Goal: Check status

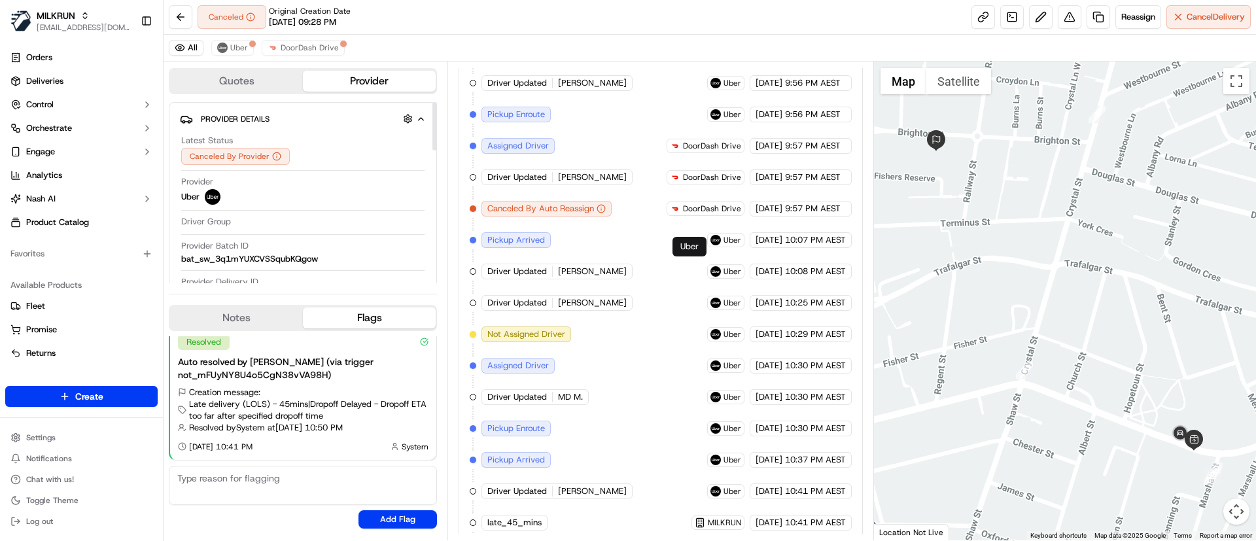
scroll to position [844, 0]
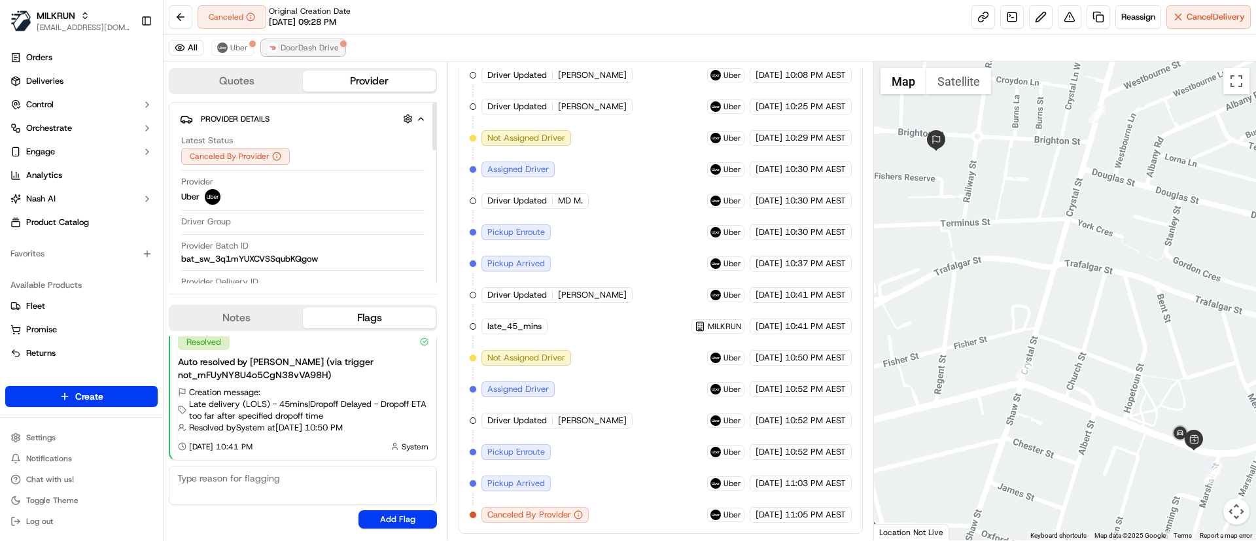
click at [307, 48] on span "DoorDash Drive" at bounding box center [310, 48] width 58 height 10
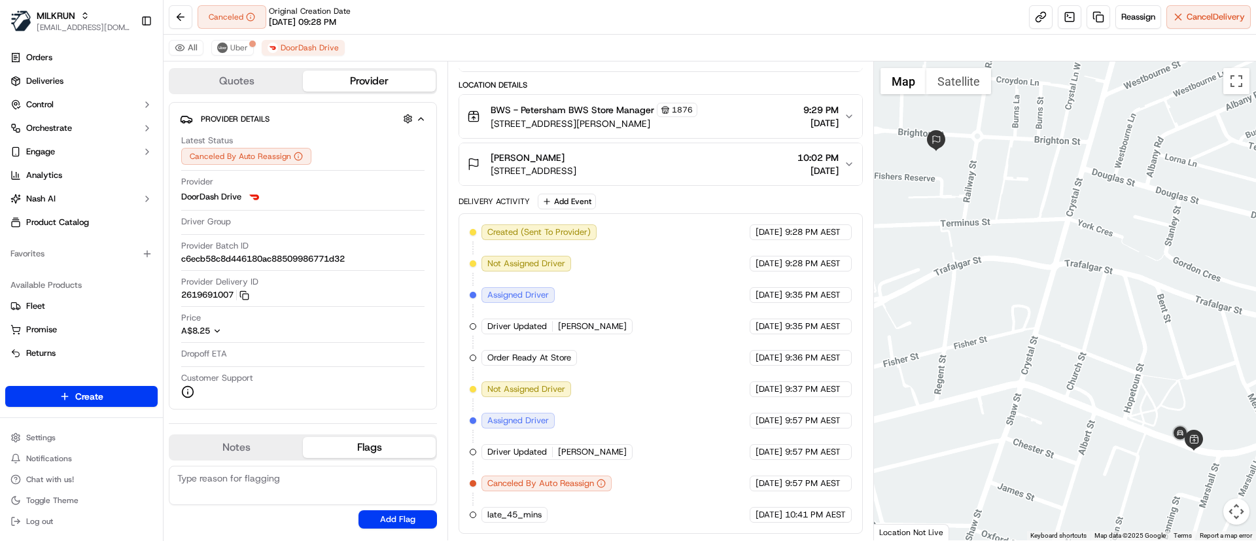
drag, startPoint x: 780, startPoint y: 354, endPoint x: 804, endPoint y: 353, distance: 23.6
click at [804, 353] on div "[DATE] 9:36 PM AEST" at bounding box center [801, 358] width 102 height 16
click at [804, 353] on span "9:36 PM AEST" at bounding box center [813, 358] width 56 height 12
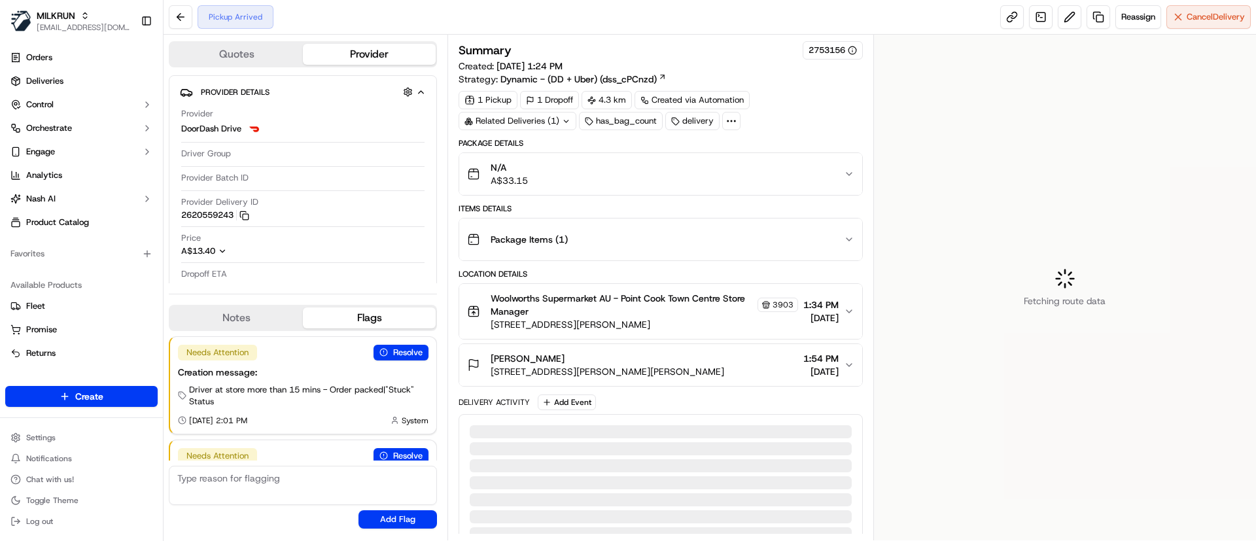
scroll to position [77, 0]
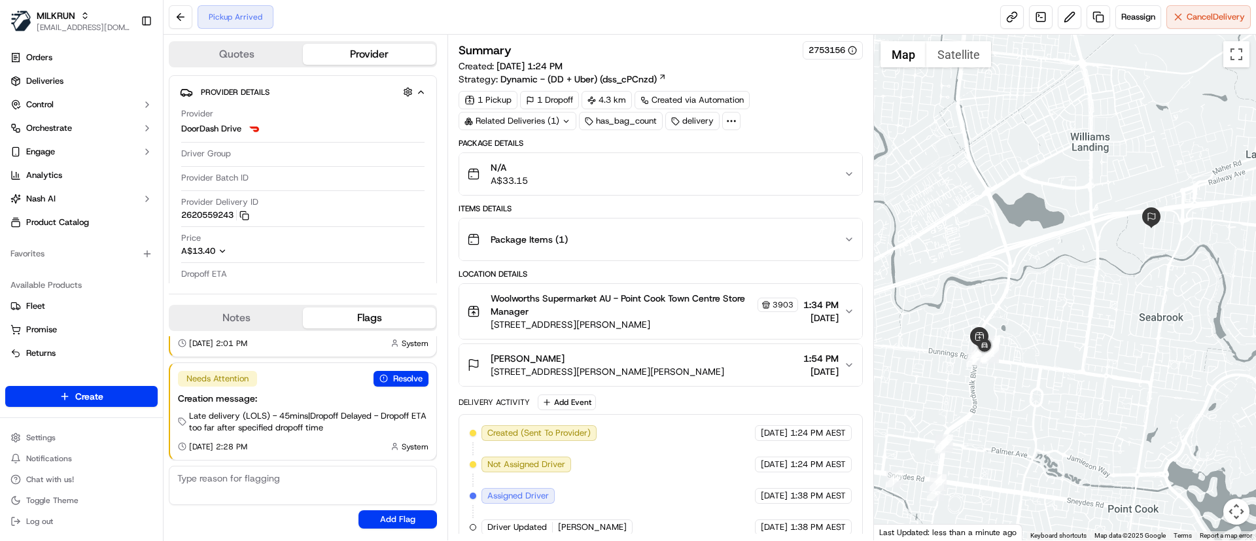
click at [1047, 258] on div at bounding box center [1065, 288] width 383 height 506
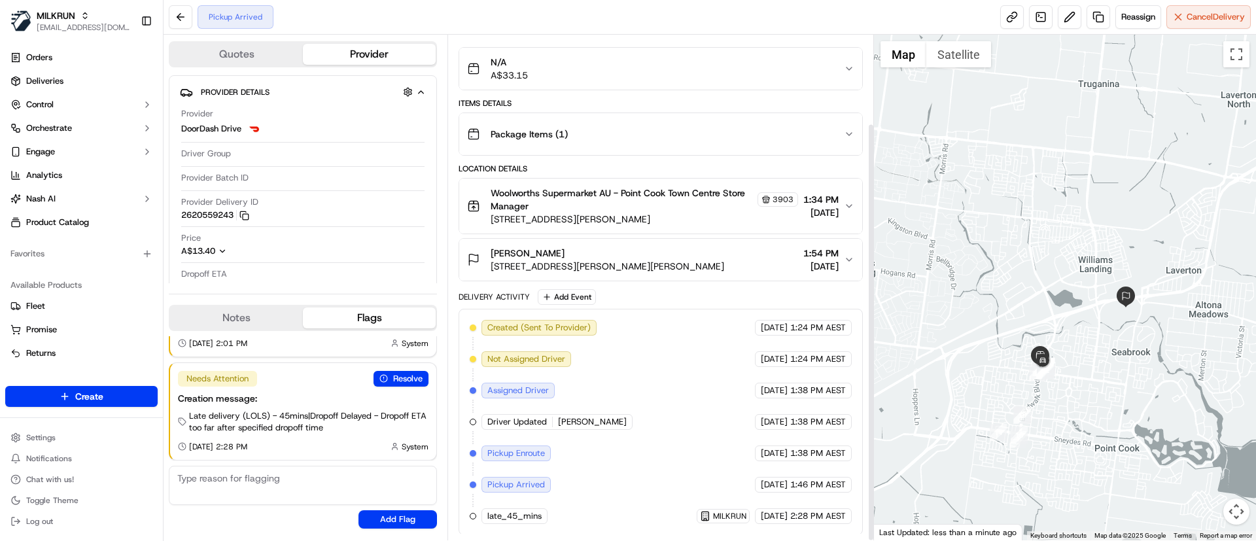
scroll to position [107, 0]
